Goal: Task Accomplishment & Management: Manage account settings

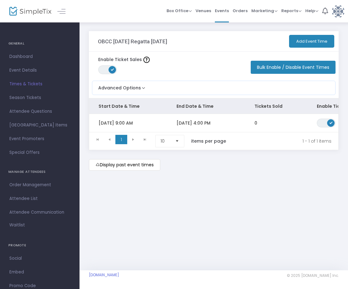
click at [207, 171] on div "Display past event times" at bounding box center [214, 165] width 250 height 12
click at [215, 67] on div "Enable Ticket Sales ON OFF Bulk Enable / Disable Event Times" at bounding box center [214, 65] width 250 height 26
click at [15, 42] on h4 "GENERAL" at bounding box center [39, 43] width 63 height 12
click at [16, 56] on span "Dashboard" at bounding box center [39, 57] width 61 height 8
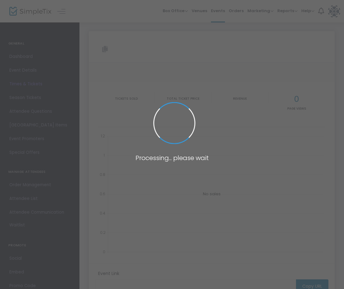
type input "https://www.simpletix.com/e/obcc-labor-day-regatta-september-1-2025-tickets-181…"
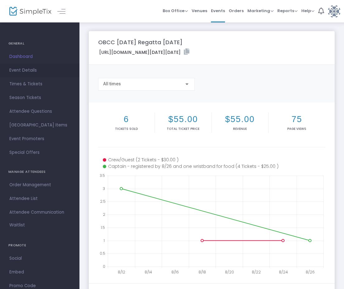
click at [23, 69] on span "Event Details" at bounding box center [39, 70] width 61 height 8
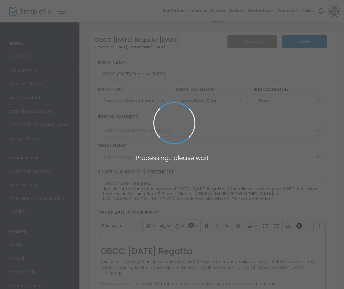
type input "OBCC"
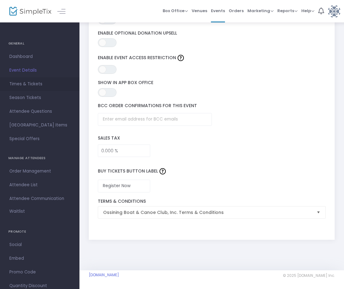
scroll to position [0, 0]
click at [12, 81] on span "Times & Tickets" at bounding box center [39, 84] width 61 height 8
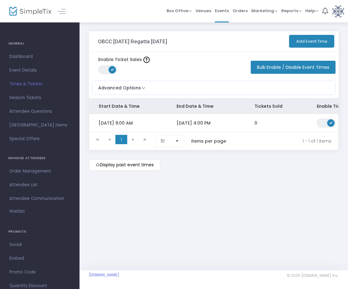
click at [20, 44] on h4 "GENERAL" at bounding box center [39, 43] width 63 height 12
click at [21, 57] on span "Dashboard" at bounding box center [39, 57] width 61 height 8
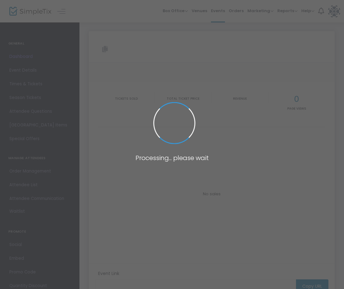
type input "https://www.simpletix.com/e/obcc-labor-day-regatta-september-1-2025-tickets-181…"
